Goal: Use online tool/utility: Utilize a website feature to perform a specific function

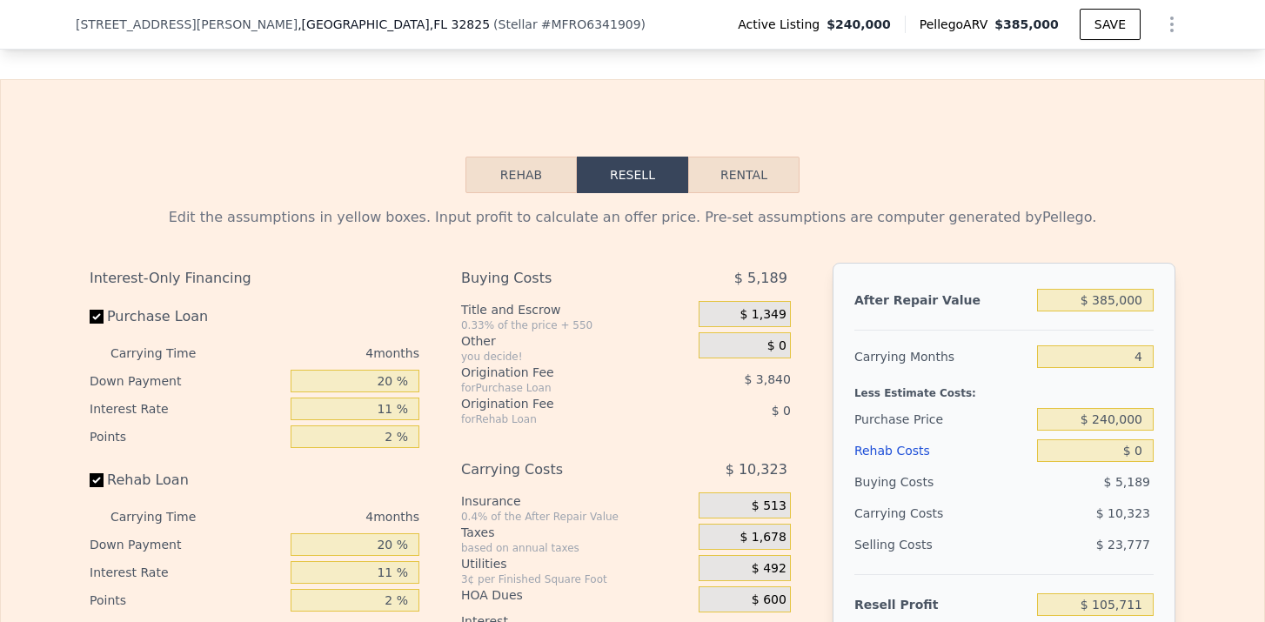
scroll to position [2486, 0]
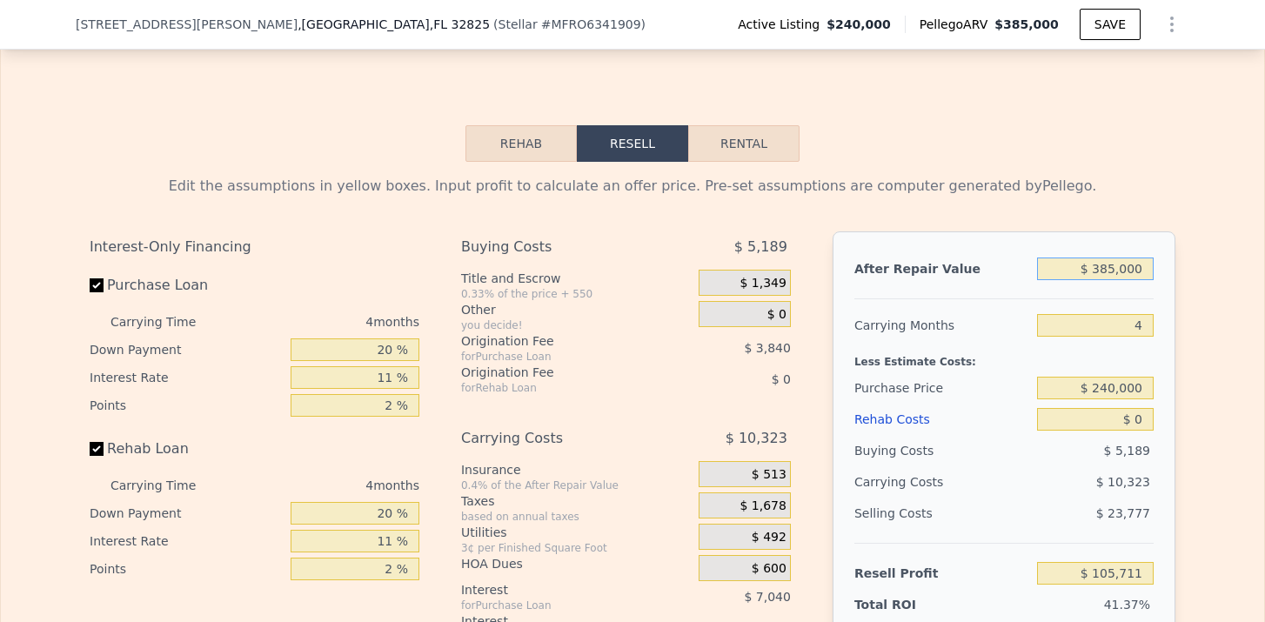
click at [1113, 266] on input "$ 385,000" at bounding box center [1095, 269] width 117 height 23
type input "$ 35,000"
type input "-$ 222,708"
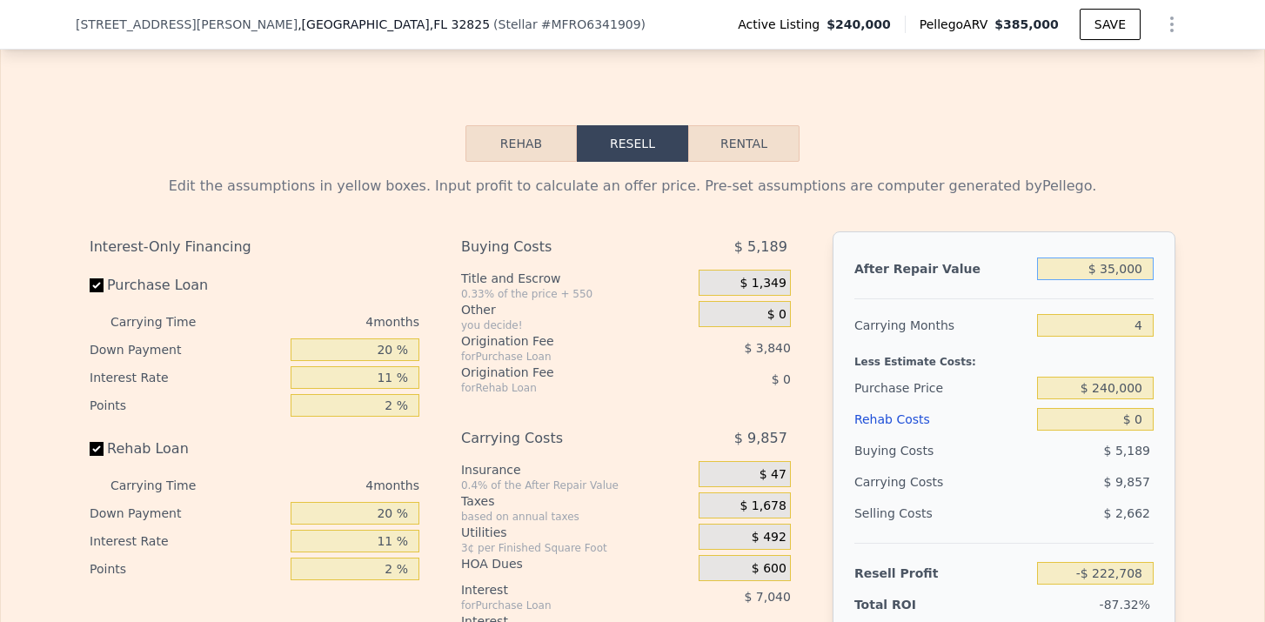
type input "$ 350,000"
type input "$ 72,868"
click at [1142, 322] on input "4" at bounding box center [1095, 325] width 117 height 23
type input "5"
type input "$ 70,300"
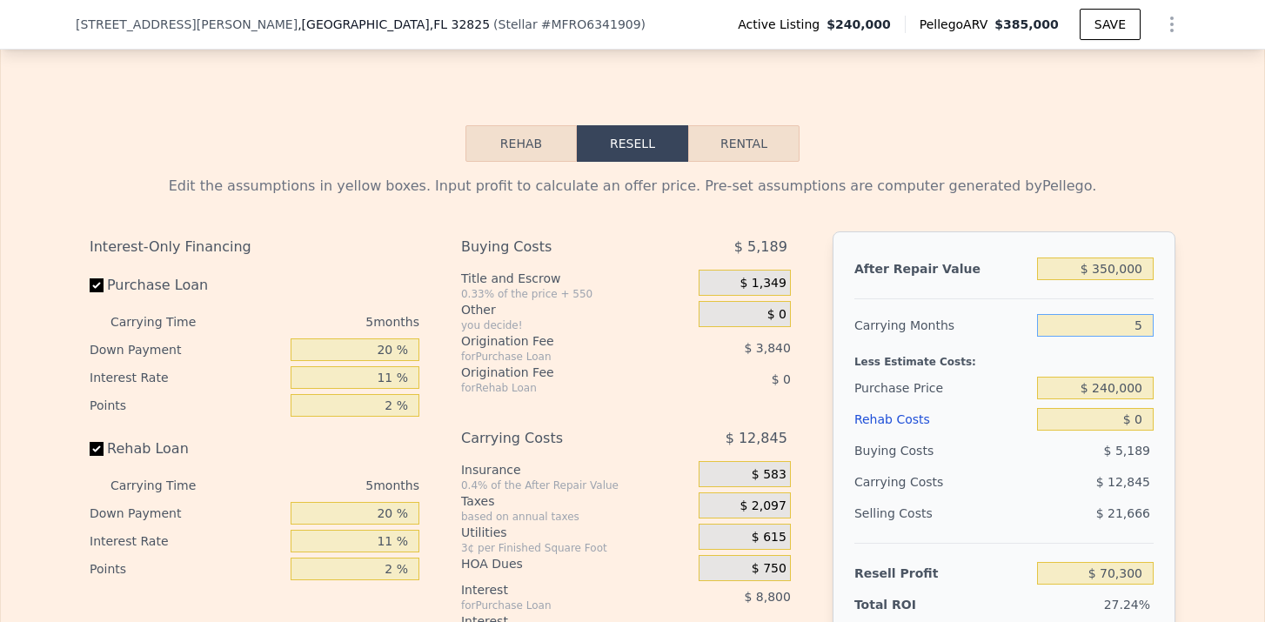
type input "5"
click at [1115, 392] on input "$ 240,000" at bounding box center [1095, 388] width 117 height 23
type input "$ 180,000"
type input "$ 133,660"
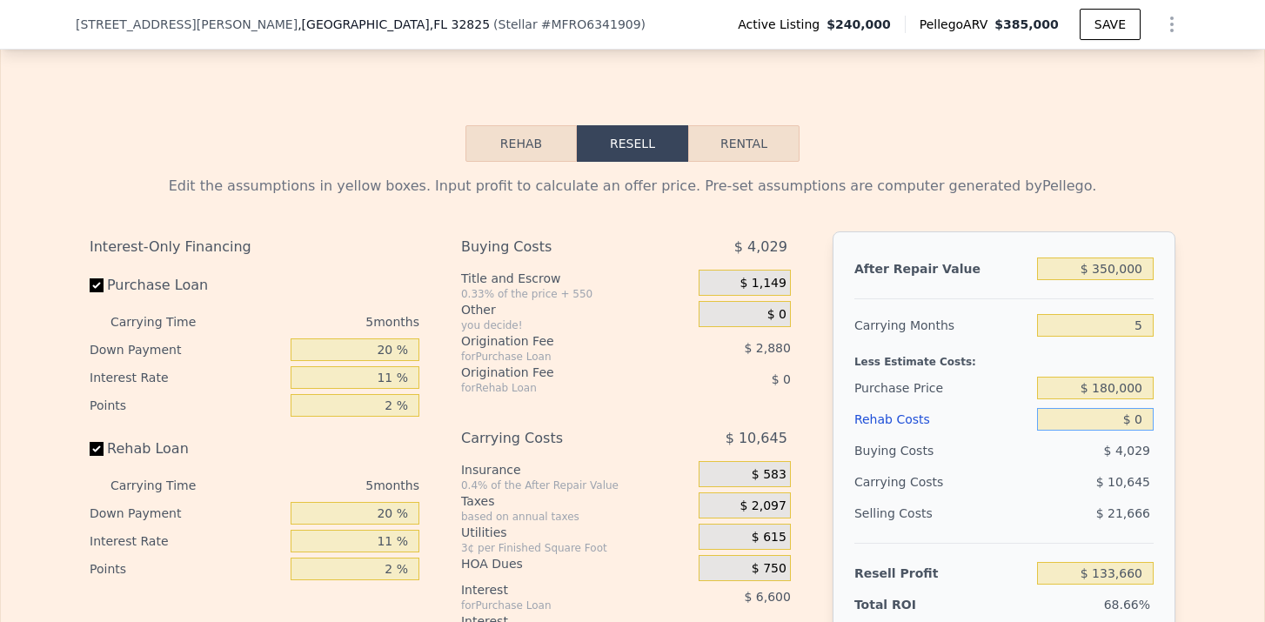
click at [1145, 419] on input "$ 0" at bounding box center [1095, 419] width 117 height 23
type input "$ 5"
type input "$ 133,655"
type input "$ 50"
type input "$ 133,609"
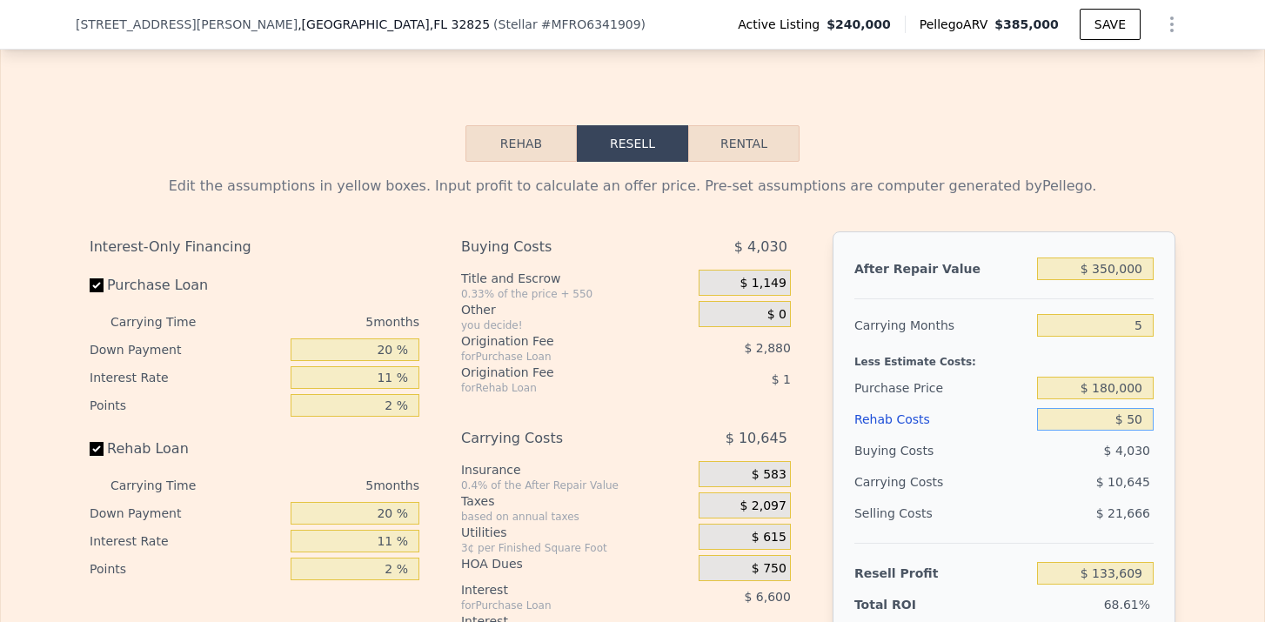
type input "$ 500"
type input "$ 133,132"
type input "$ 50,000"
type input "$ 81,025"
click at [1184, 466] on div "Edit the assumptions in yellow boxes. Input profit to calculate an offer price.…" at bounding box center [633, 498] width 1114 height 673
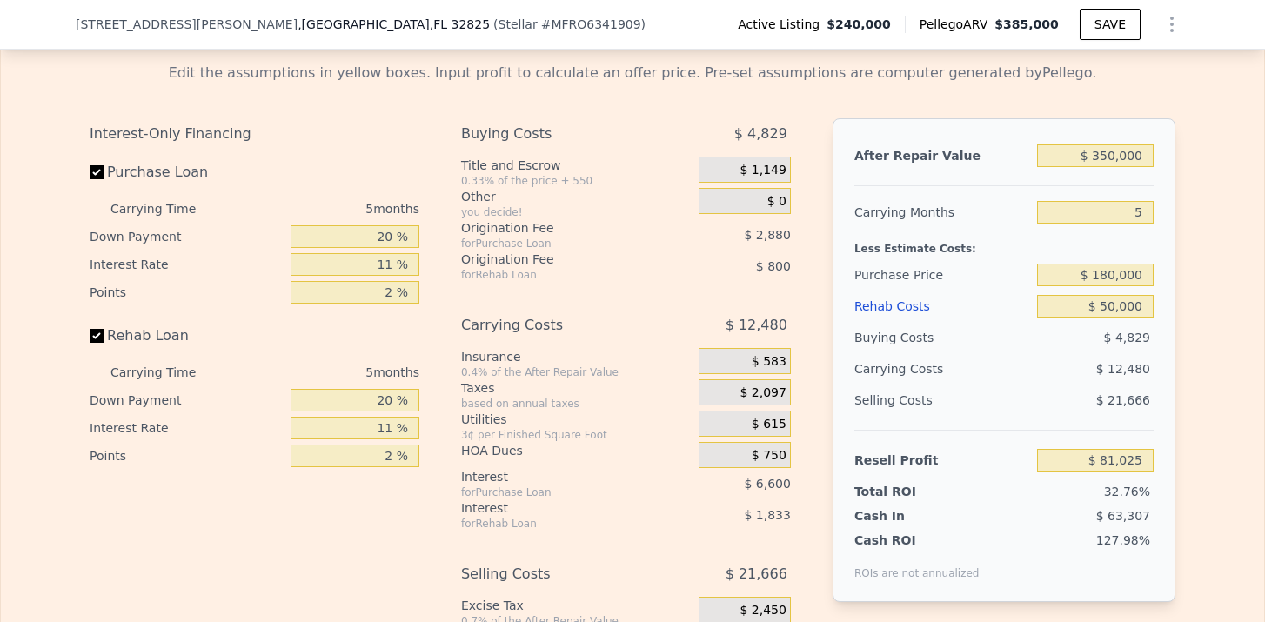
scroll to position [2602, 0]
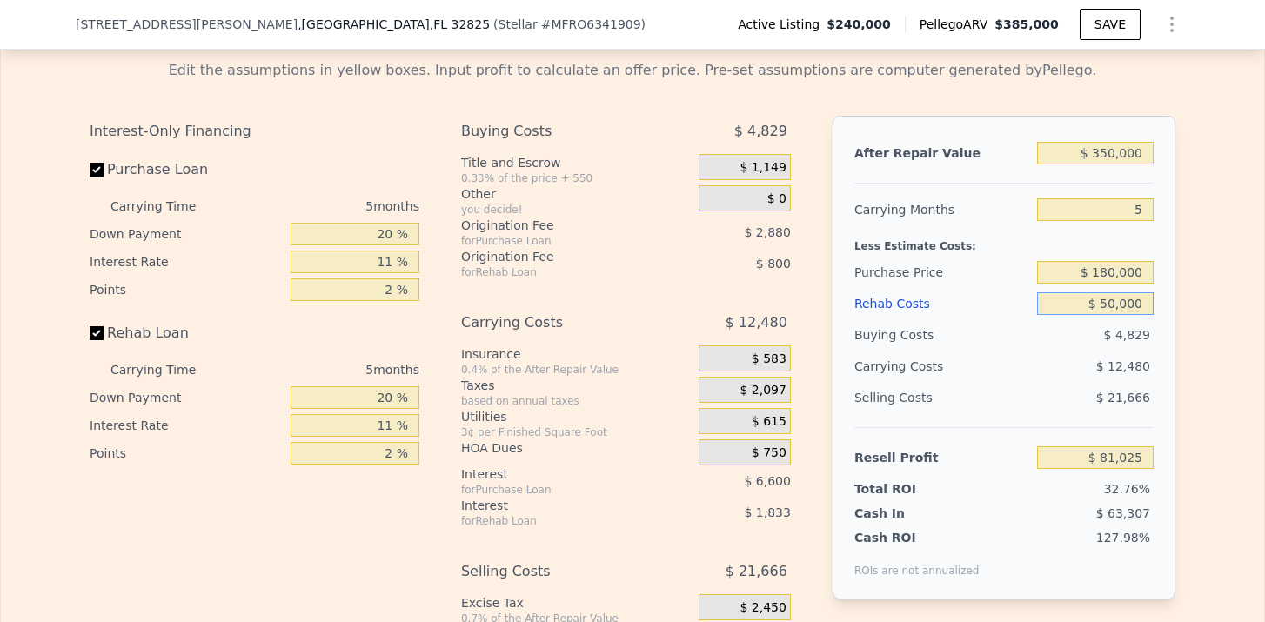
click at [1113, 305] on input "$ 50,000" at bounding box center [1095, 303] width 117 height 23
type input "$ 0000"
type input "$ 133,660"
type input "$ 60,000"
type input "$ 70,500"
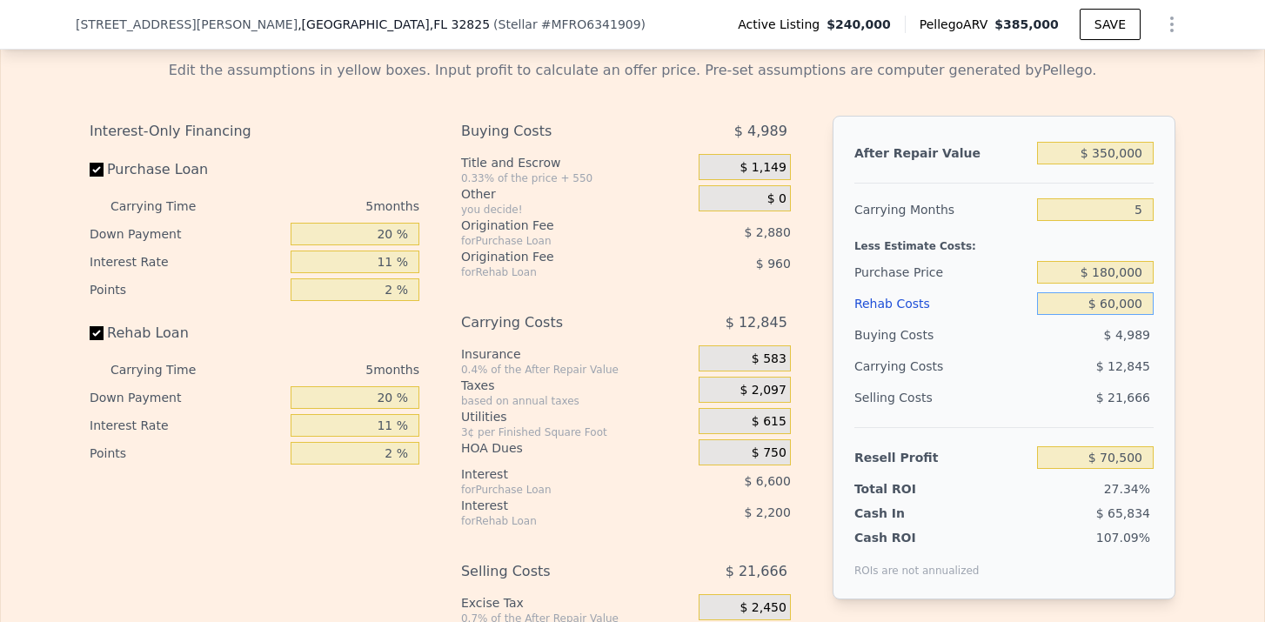
type input "$ 6,000"
type input "$ 127,344"
type input "$ 65,000"
type input "$ 65,235"
type input "$ 65,000"
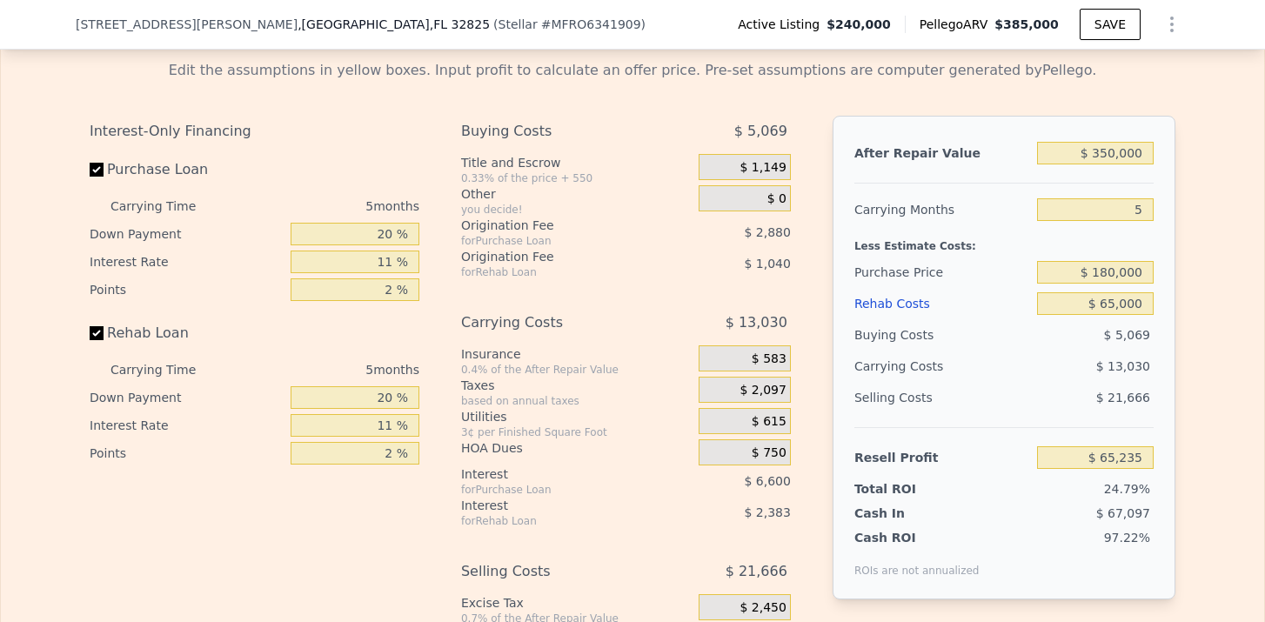
click at [1165, 398] on div "After Repair Value $ 350,000 Carrying Months 5 Less Estimate Costs: Purchase Pr…" at bounding box center [1004, 358] width 343 height 484
click at [970, 403] on div "Selling Costs" at bounding box center [942, 397] width 176 height 31
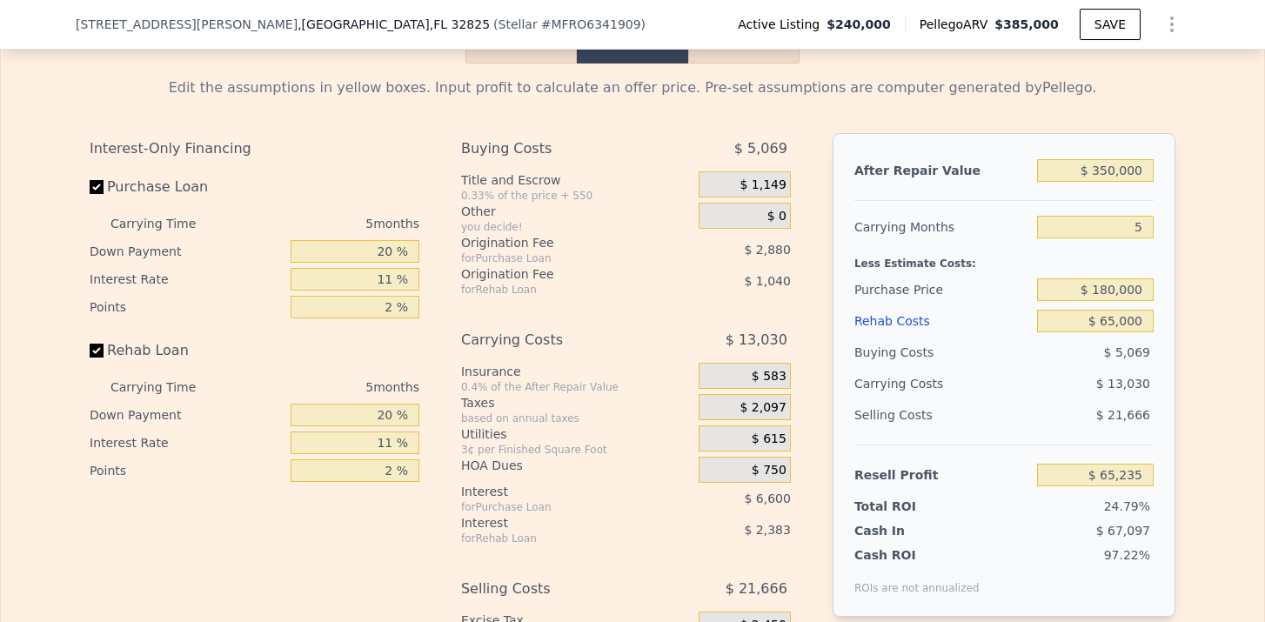
scroll to position [2581, 0]
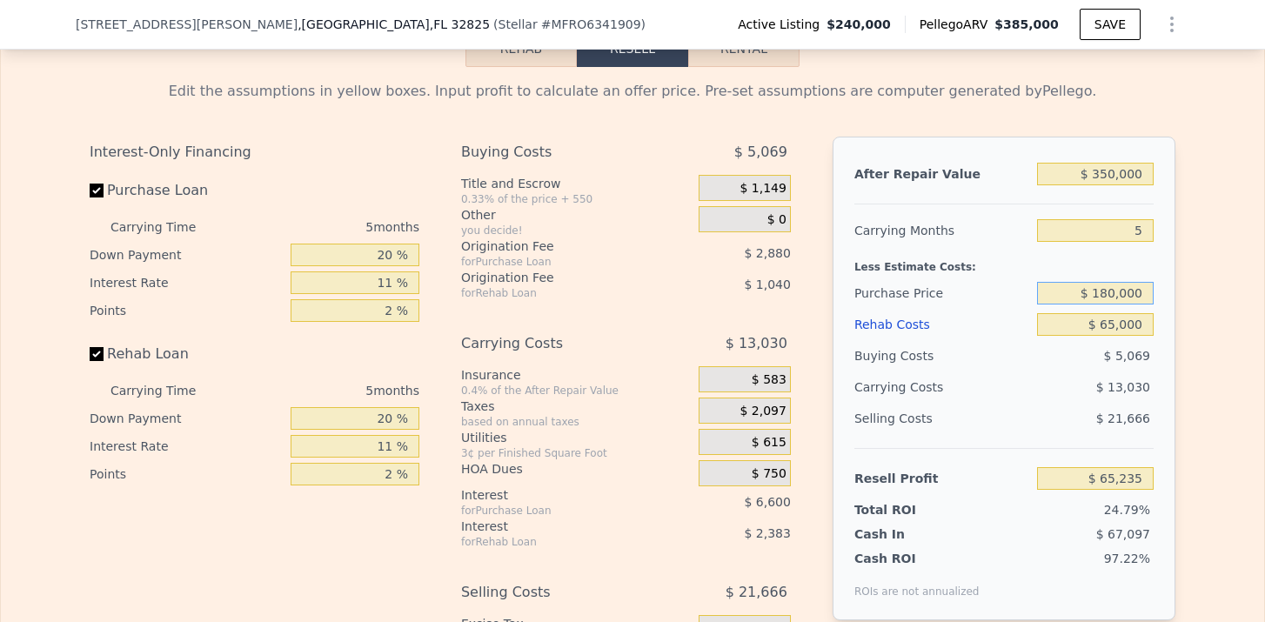
click at [1110, 298] on input "$ 180,000" at bounding box center [1095, 293] width 117 height 23
type input "$ 200,000"
click at [1182, 360] on div "Edit the assumptions in yellow boxes. Input profit to calculate an offer price.…" at bounding box center [633, 403] width 1114 height 673
type input "$ 44,113"
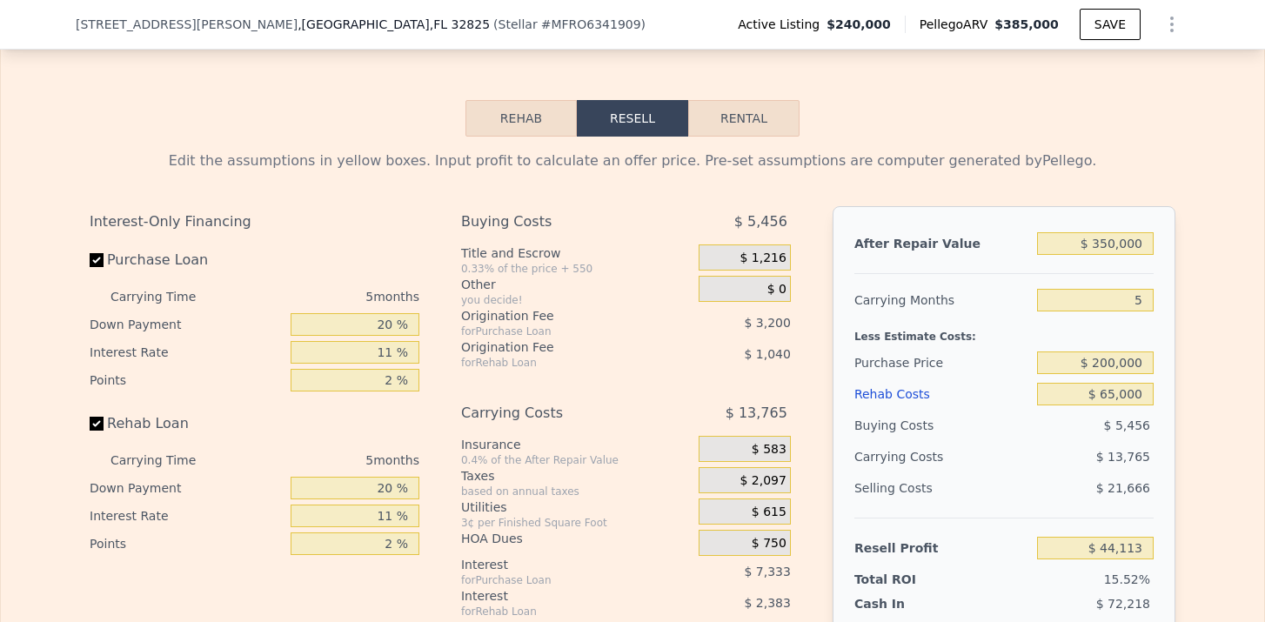
click at [747, 131] on button "Rental" at bounding box center [743, 118] width 111 height 37
select select "30"
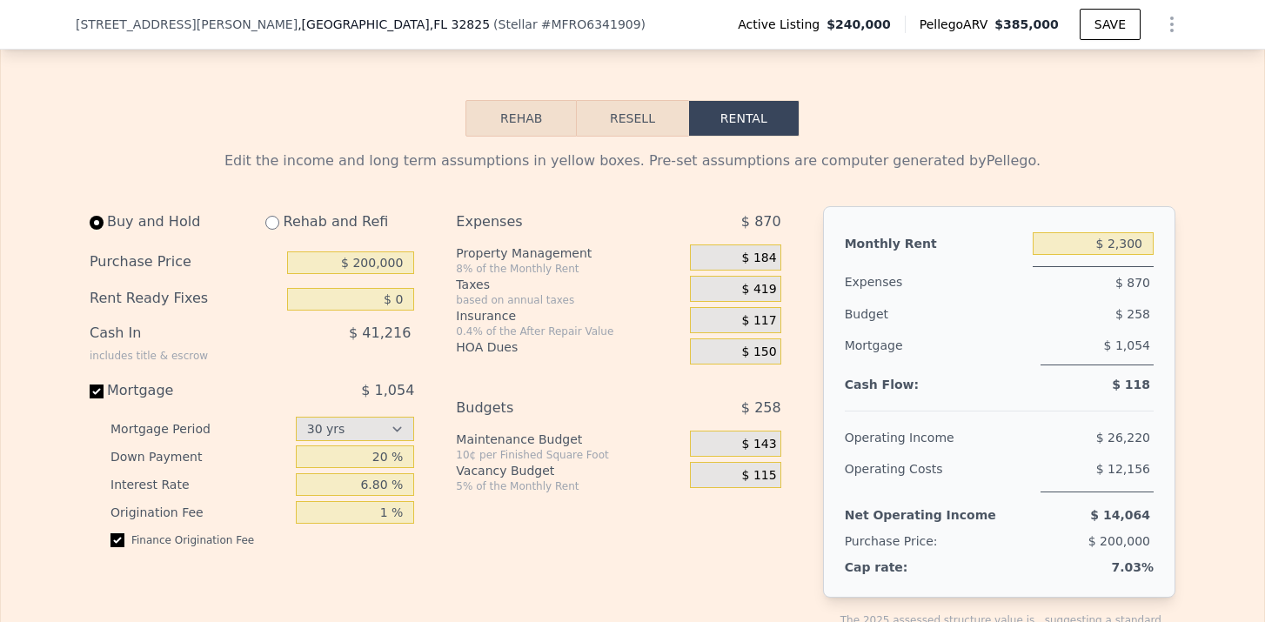
click at [274, 224] on input "radio" at bounding box center [272, 223] width 14 height 14
radio input "true"
select select "30"
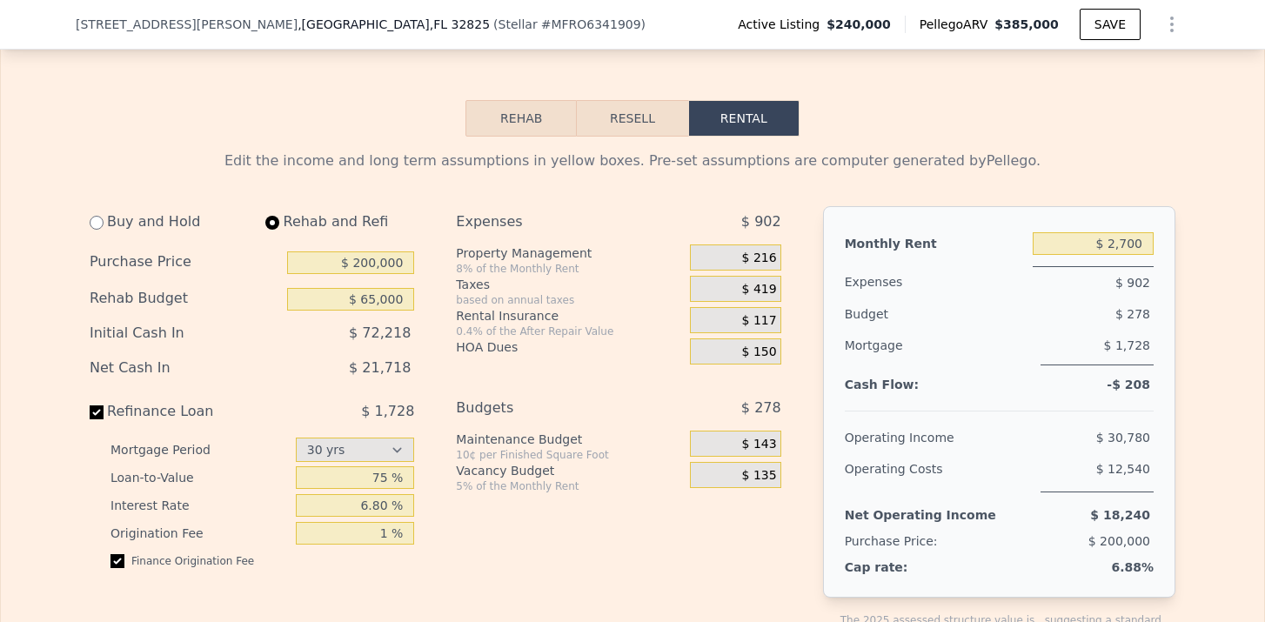
type input "$ 65,000"
click at [1132, 247] on input "$ 2,700" at bounding box center [1093, 243] width 121 height 23
type input "$ 2,100"
click at [760, 256] on span "$ 168" at bounding box center [759, 259] width 35 height 16
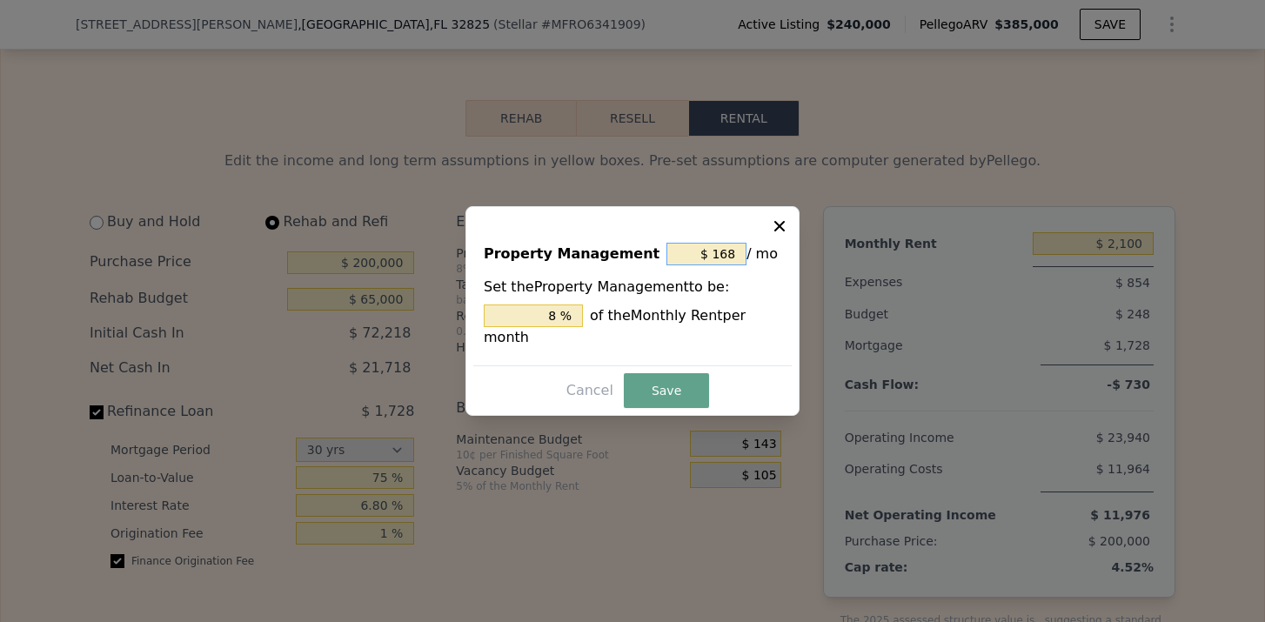
click at [730, 254] on input "$ 168" at bounding box center [707, 254] width 80 height 23
type input "$ 18"
type input "0.857 %"
type input "$ 1"
type input "0.048 %"
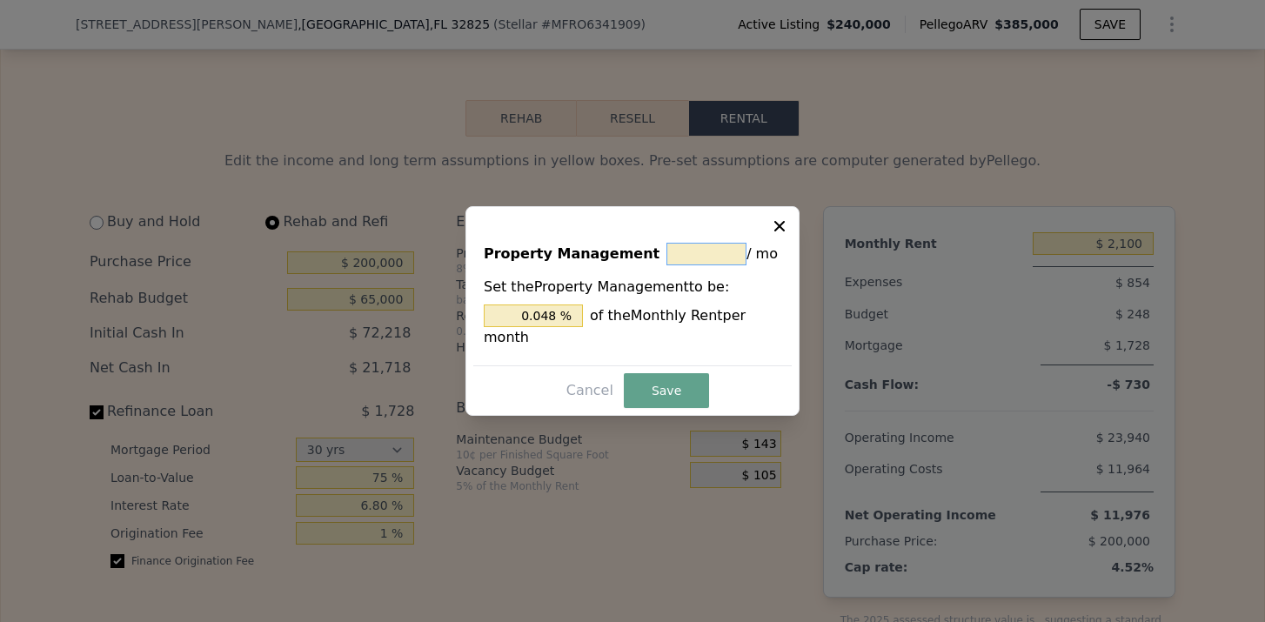
type input "$ 0"
type input "0 %"
click at [665, 385] on button "Save" at bounding box center [666, 390] width 85 height 35
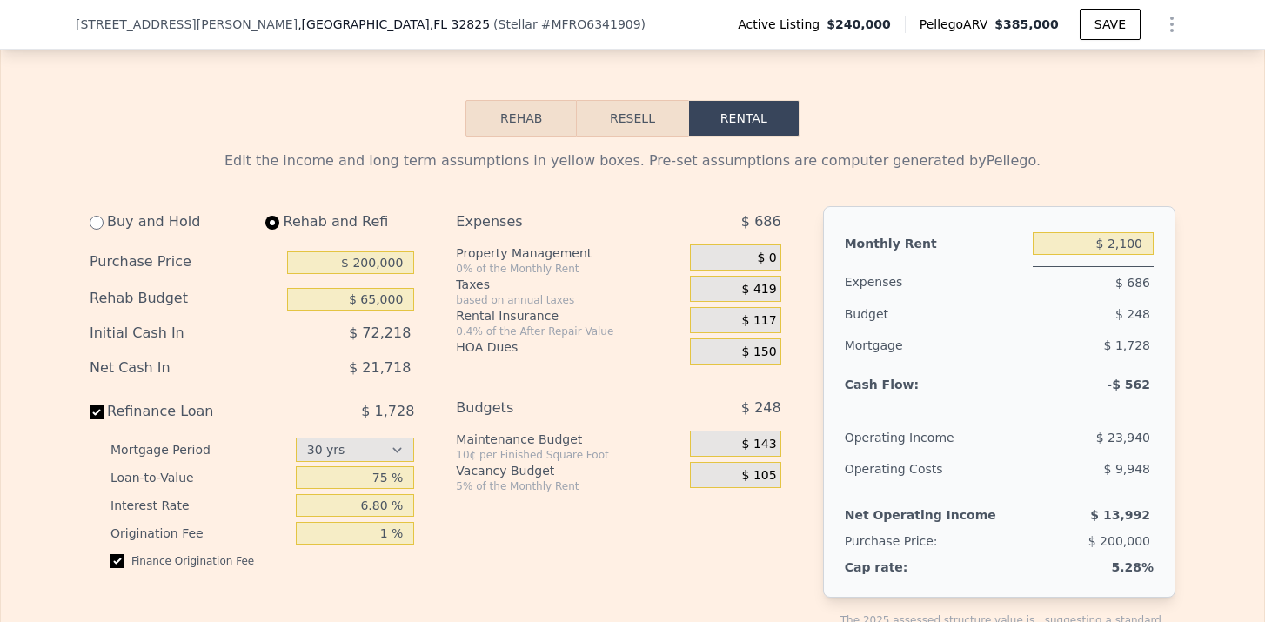
click at [774, 319] on span "$ 117" at bounding box center [759, 321] width 35 height 16
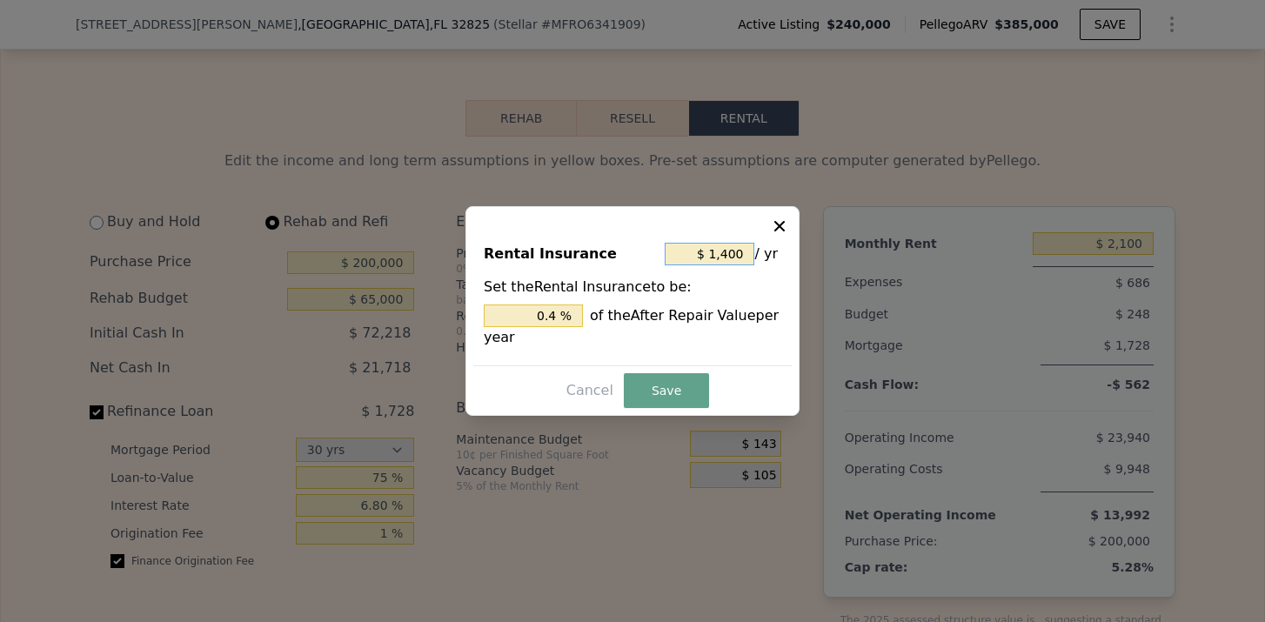
drag, startPoint x: 748, startPoint y: 249, endPoint x: 709, endPoint y: 249, distance: 39.2
click at [709, 249] on input "$ 1,400" at bounding box center [710, 254] width 90 height 23
type input "$ 21,400"
type input "6.114 %"
type input "$ 2,140"
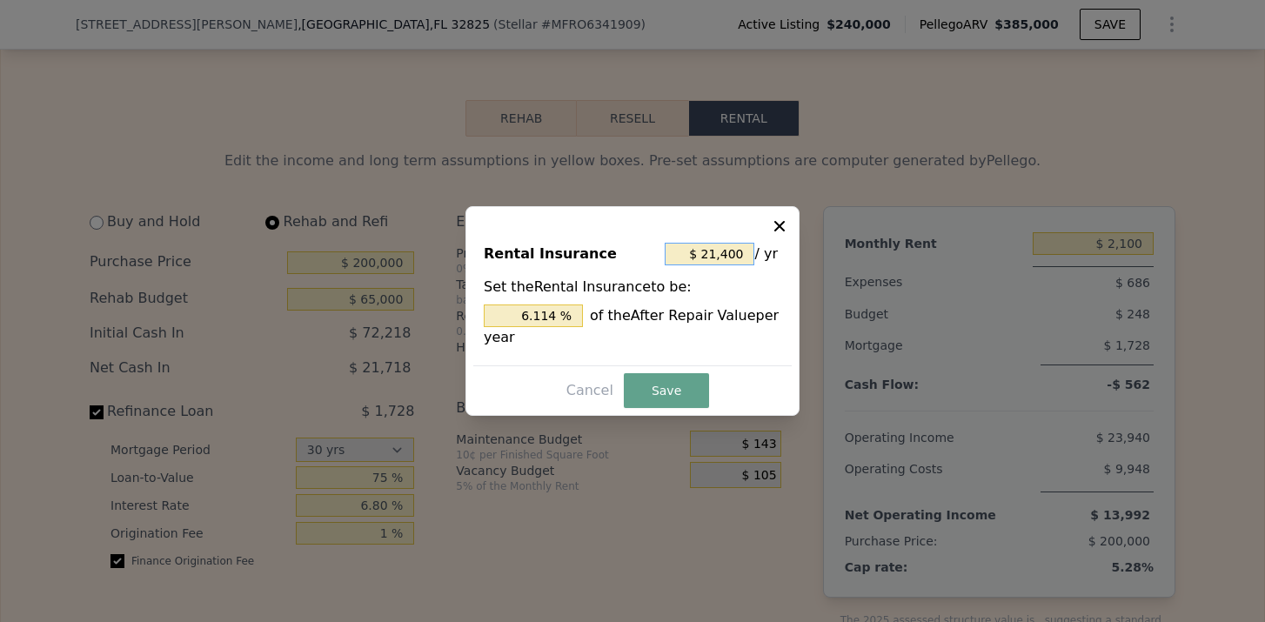
type input "0.611 %"
type input "$ 214"
type input "0.061 %"
type input "$ 21"
type input "0.006 %"
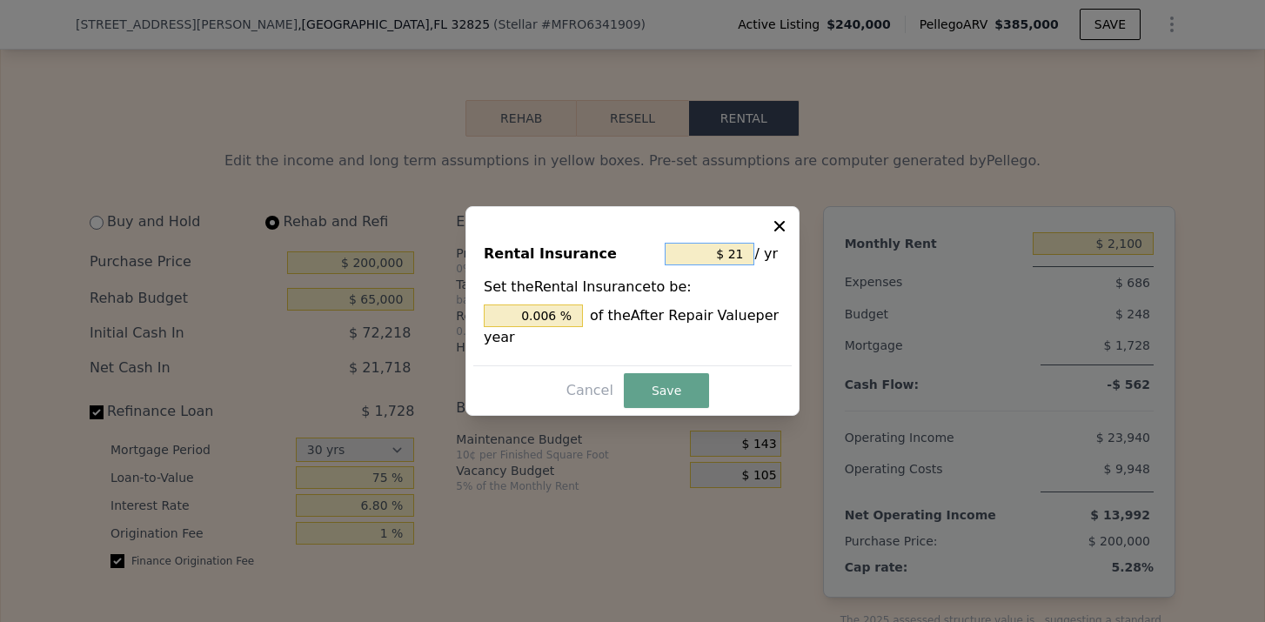
type input "$ 2"
type input "0.001 %"
type input "$ 22"
type input "0.006 %"
type input "$ 220"
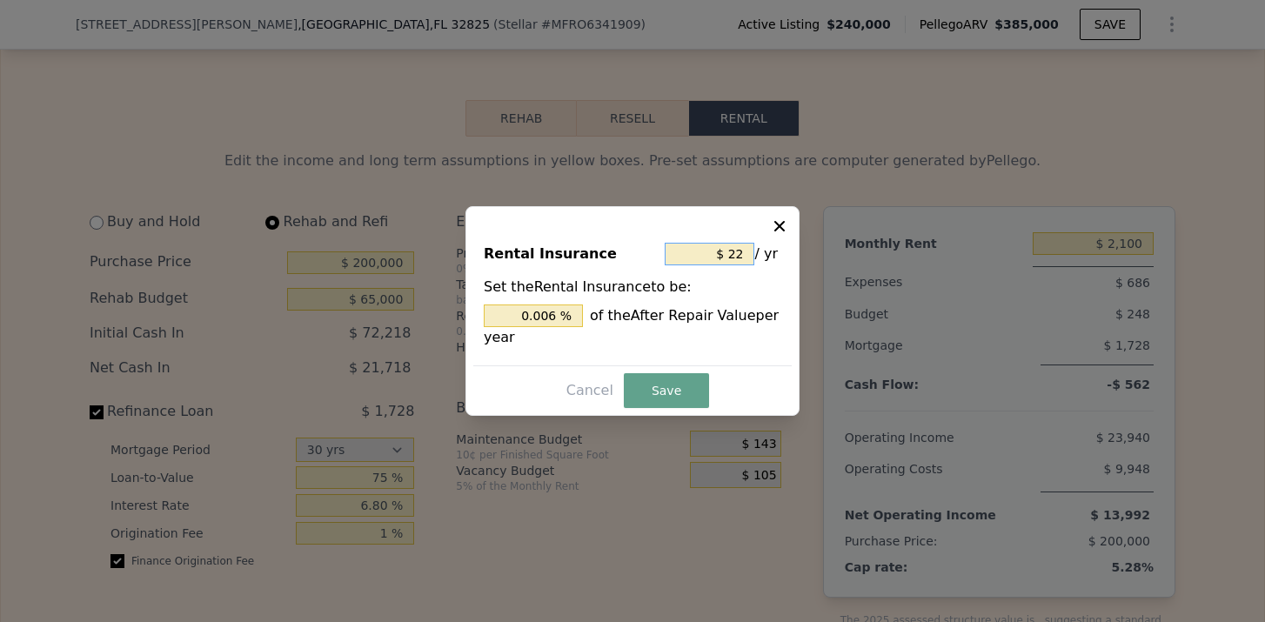
type input "0.063 %"
type input "$ 2,200"
type input "0.629 %"
click at [663, 383] on button "Save" at bounding box center [666, 390] width 85 height 35
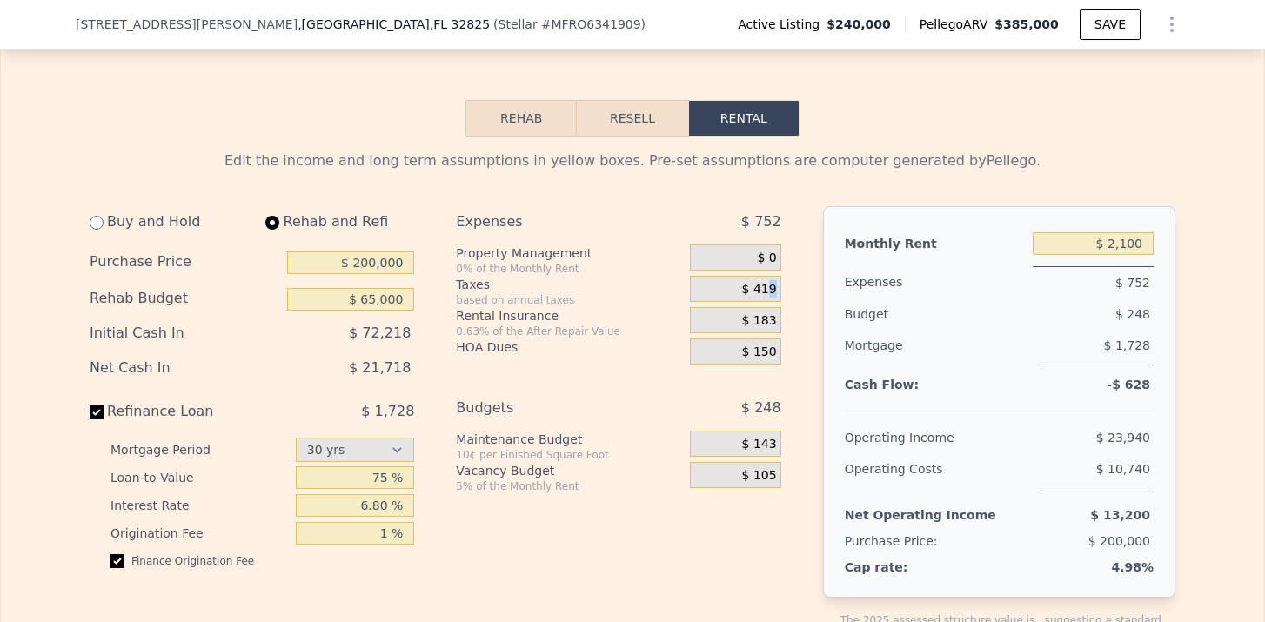
click at [773, 291] on span "$ 419" at bounding box center [759, 290] width 35 height 16
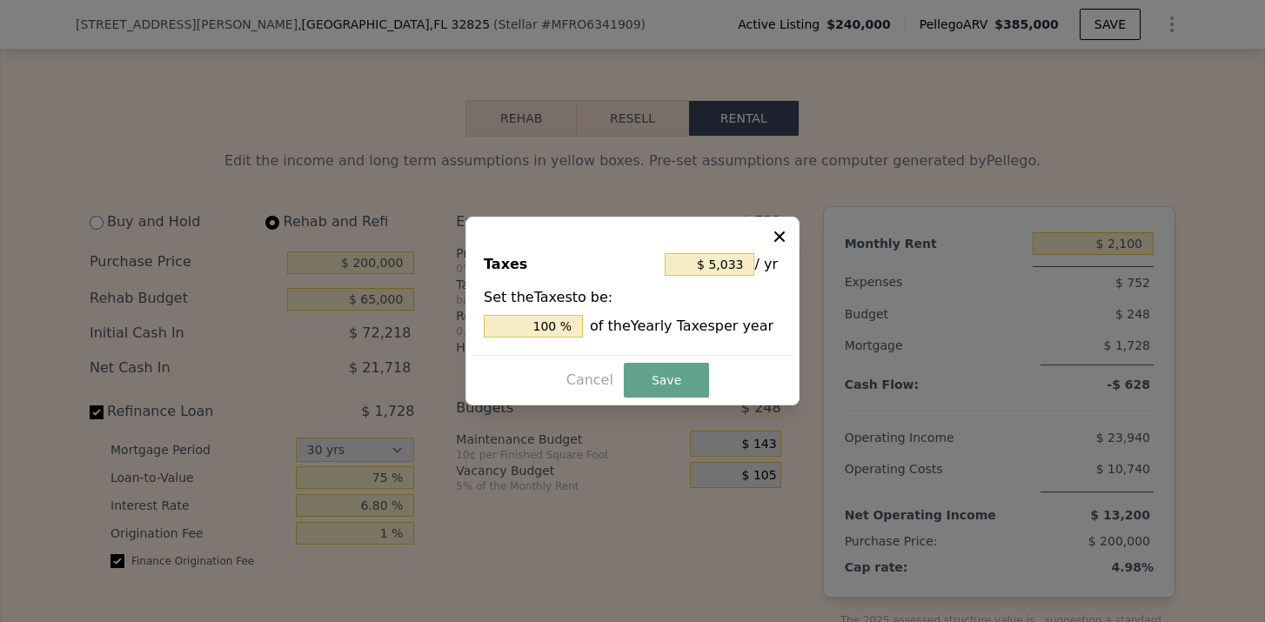
click at [779, 242] on icon at bounding box center [779, 236] width 17 height 17
